Goal: Information Seeking & Learning: Learn about a topic

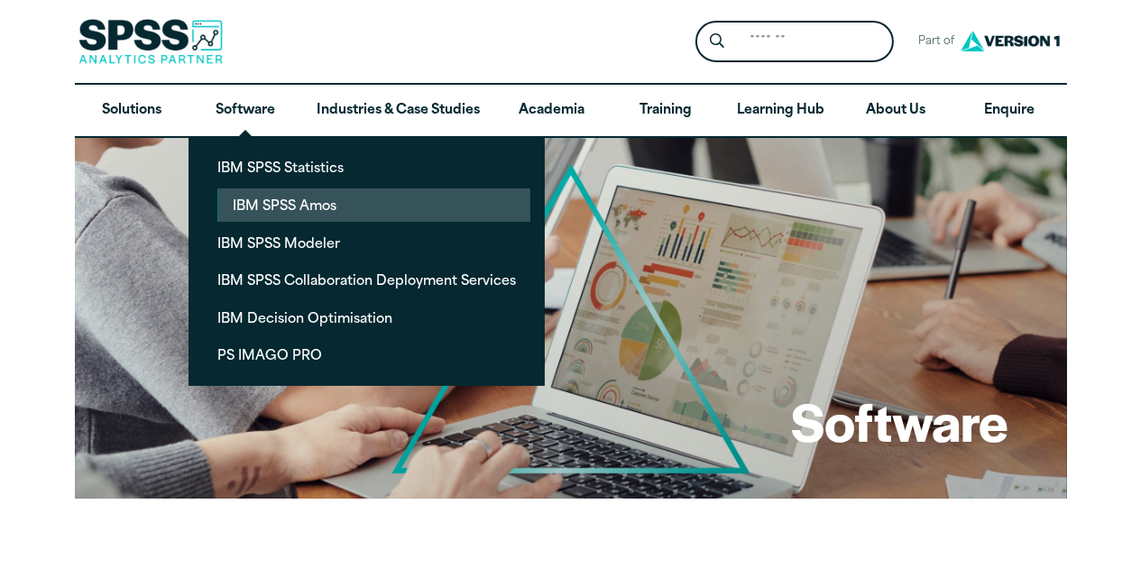
click at [260, 206] on link "IBM SPSS Amos" at bounding box center [374, 204] width 312 height 33
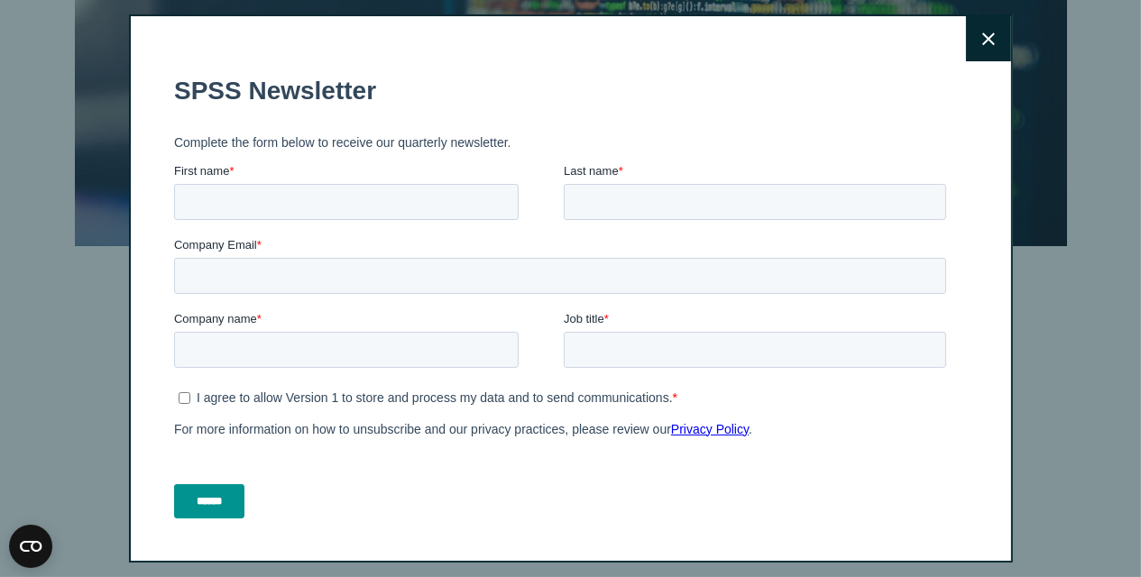
scroll to position [204, 0]
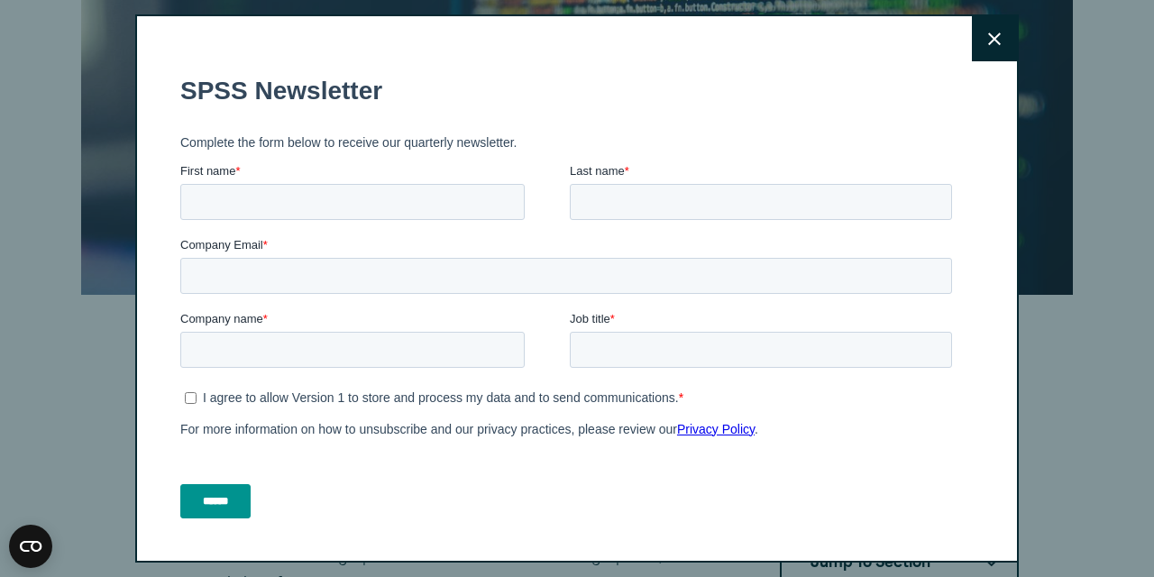
click at [977, 45] on button "Close" at bounding box center [994, 38] width 45 height 45
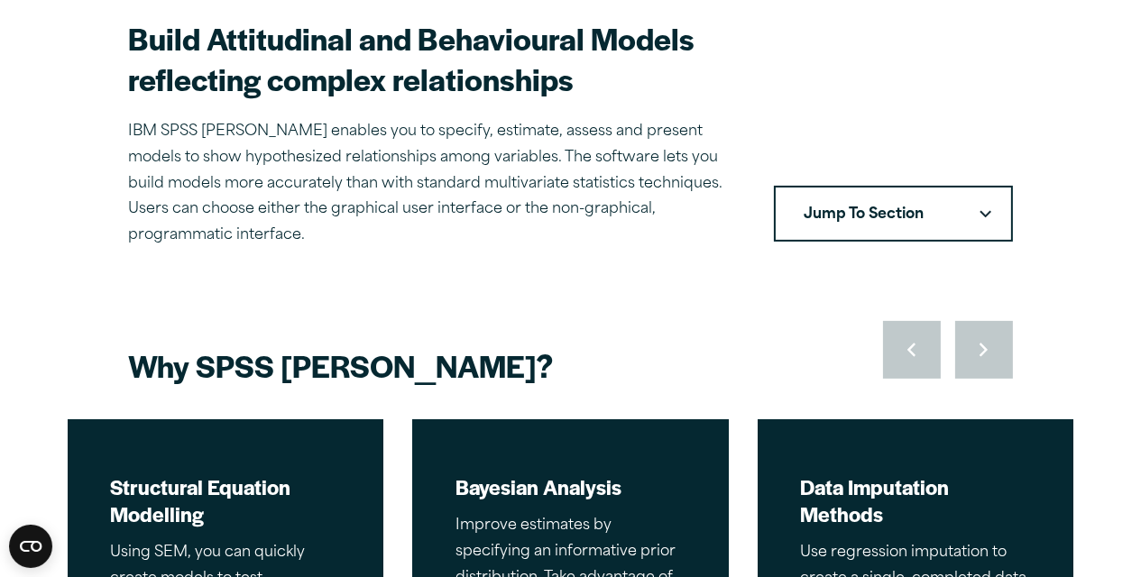
scroll to position [554, 0]
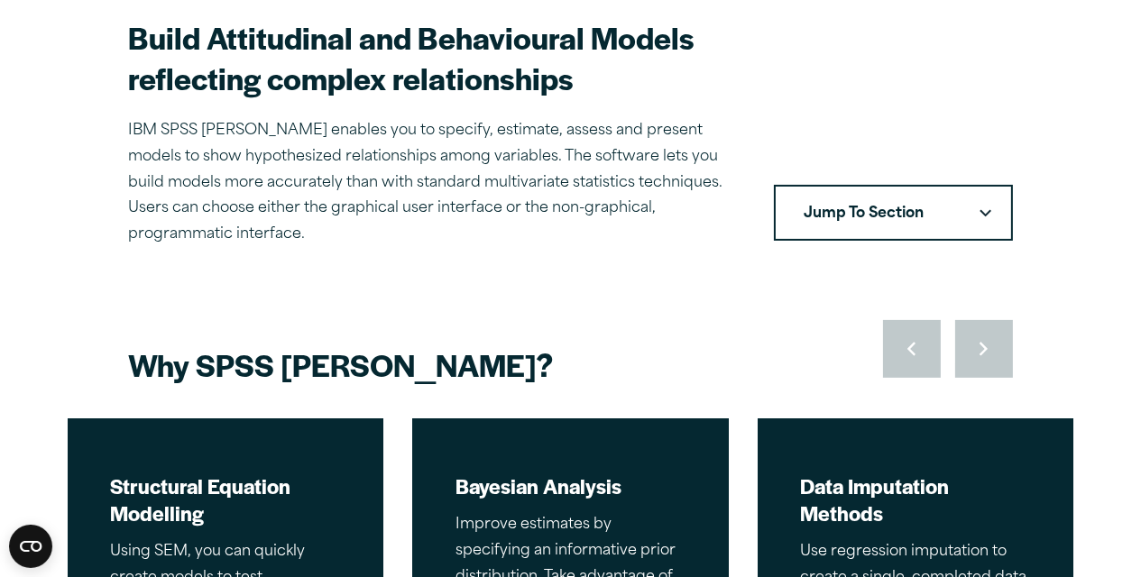
click at [913, 190] on button "Jump To Section" at bounding box center [893, 213] width 239 height 56
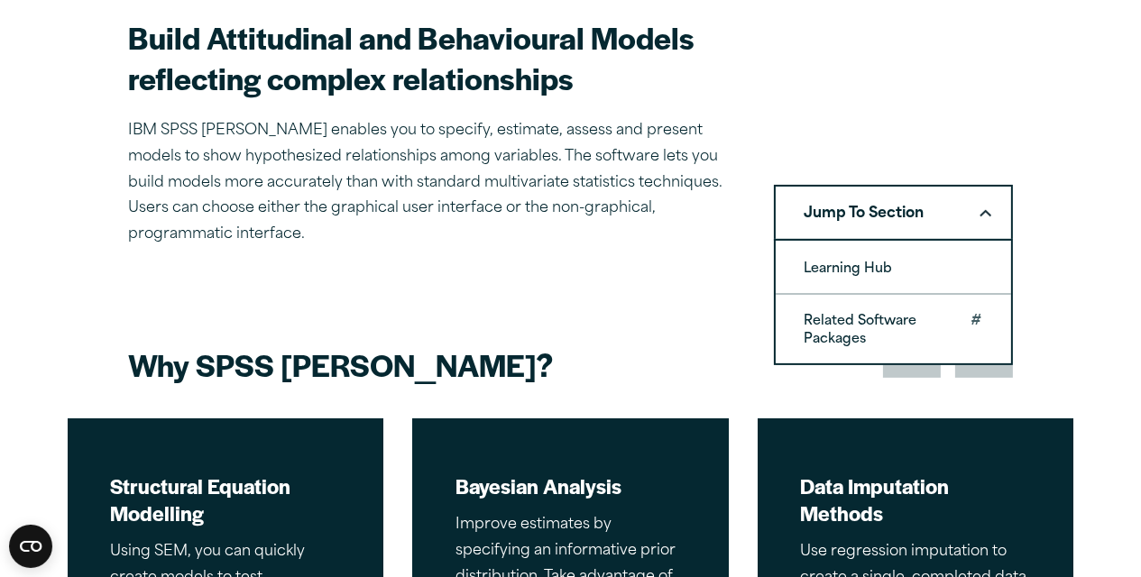
click at [841, 325] on link "Related Software Packages" at bounding box center [892, 329] width 235 height 69
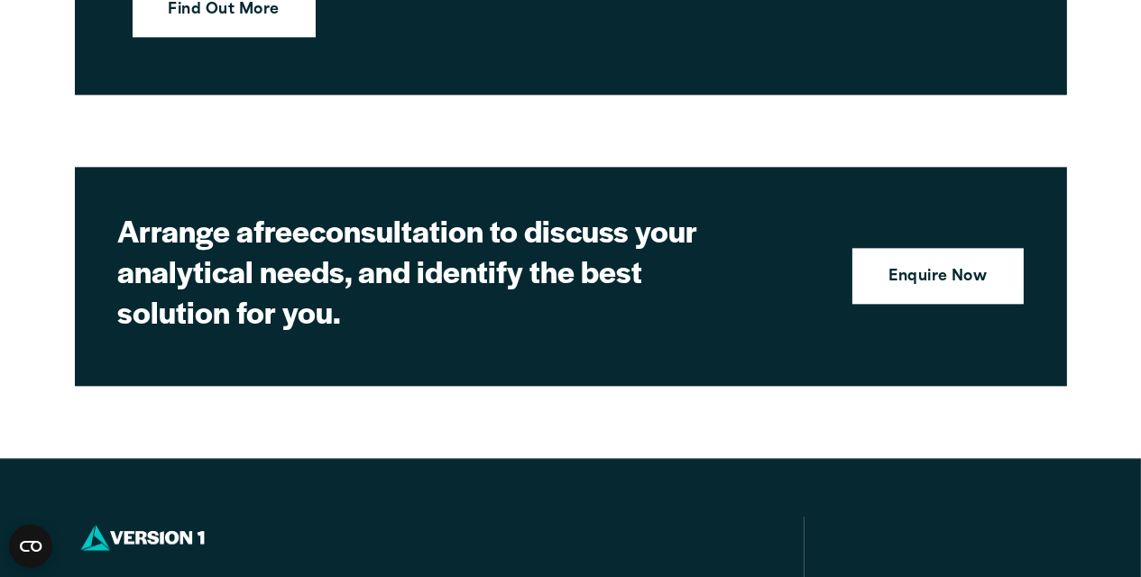
scroll to position [5233, 0]
